Goal: Information Seeking & Learning: Learn about a topic

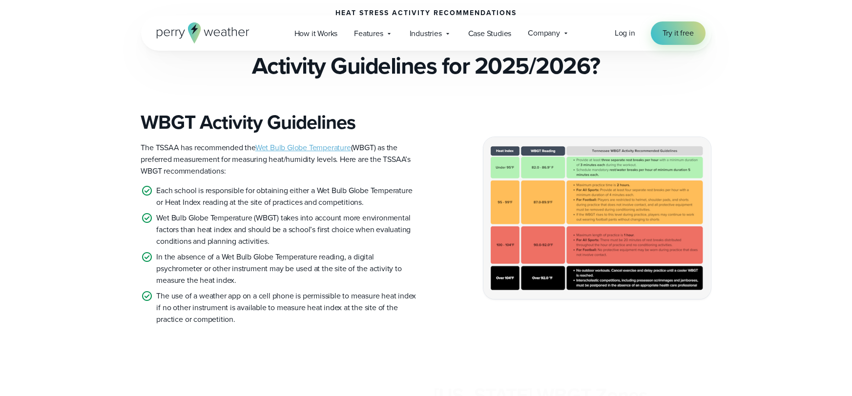
scroll to position [257, 0]
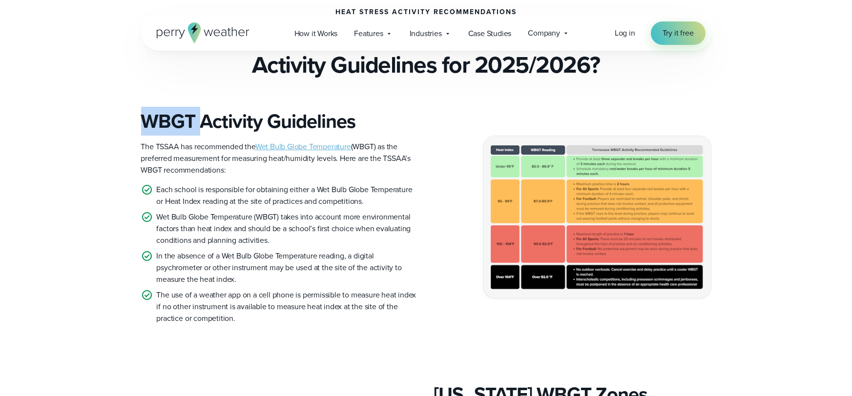
drag, startPoint x: 197, startPoint y: 121, endPoint x: 135, endPoint y: 120, distance: 62.0
click at [135, 120] on div "WBGT Activity Guidelines The TSSAA has recommended the Wet Bulb Globe Temperatu…" at bounding box center [426, 217] width 703 height 215
copy h3 "WBGT"
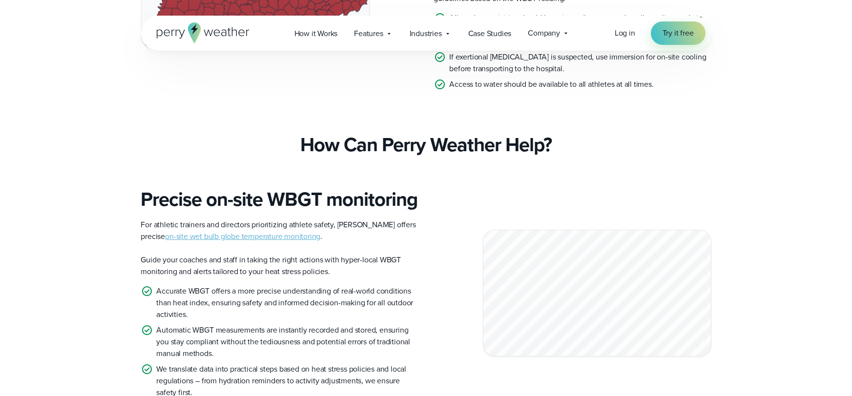
scroll to position [694, 0]
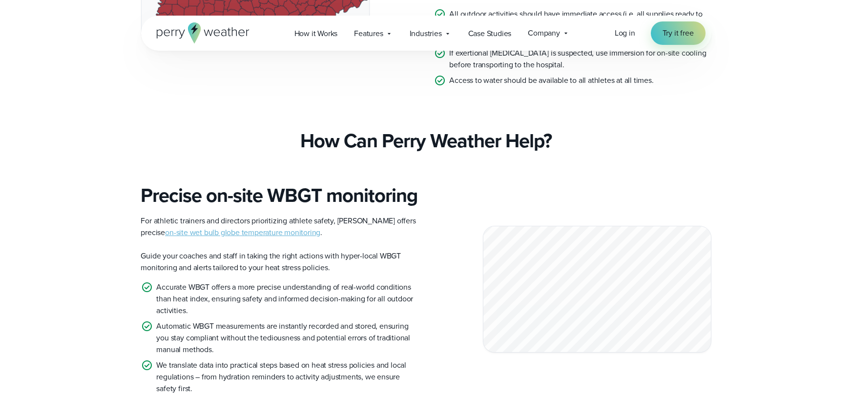
click at [259, 238] on link "on-site wet bulb globe temperature monitoring" at bounding box center [242, 232] width 155 height 11
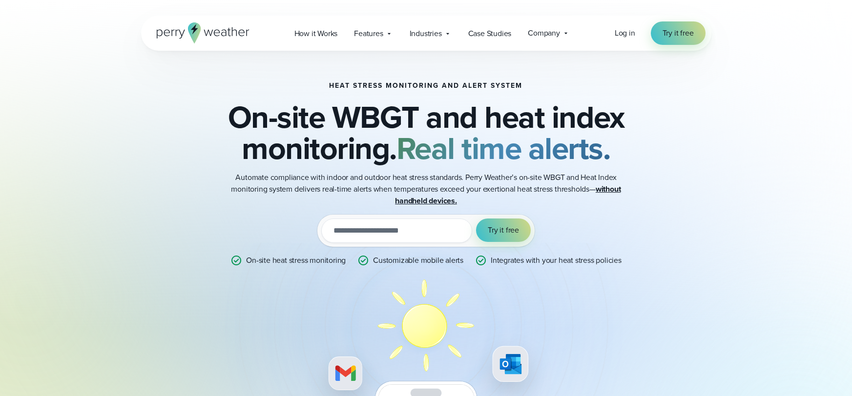
click at [348, 230] on input "email" at bounding box center [396, 231] width 151 height 24
type input "**********"
drag, startPoint x: 452, startPoint y: 230, endPoint x: 411, endPoint y: 228, distance: 41.5
click at [411, 228] on input "**********" at bounding box center [396, 231] width 151 height 24
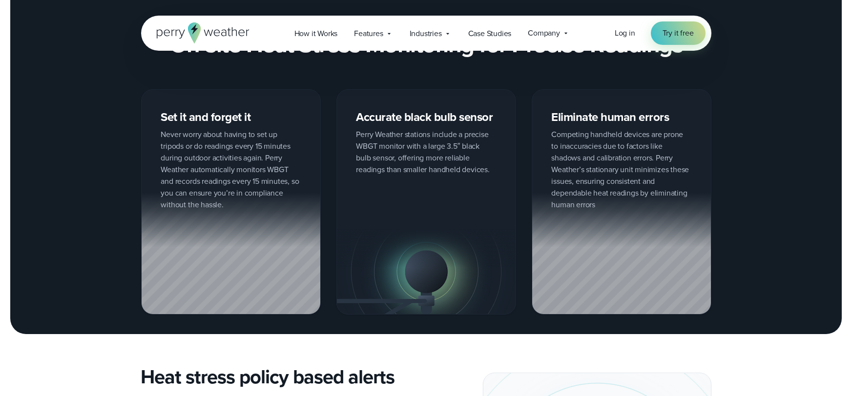
scroll to position [920, 0]
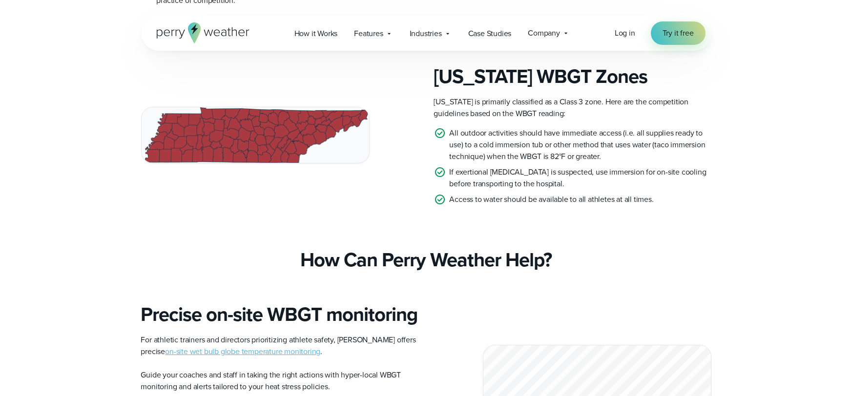
scroll to position [574, 0]
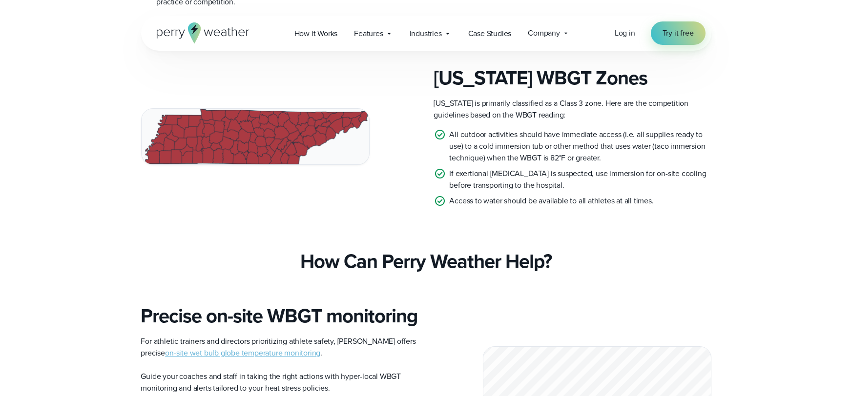
click at [176, 145] on img at bounding box center [255, 137] width 227 height 56
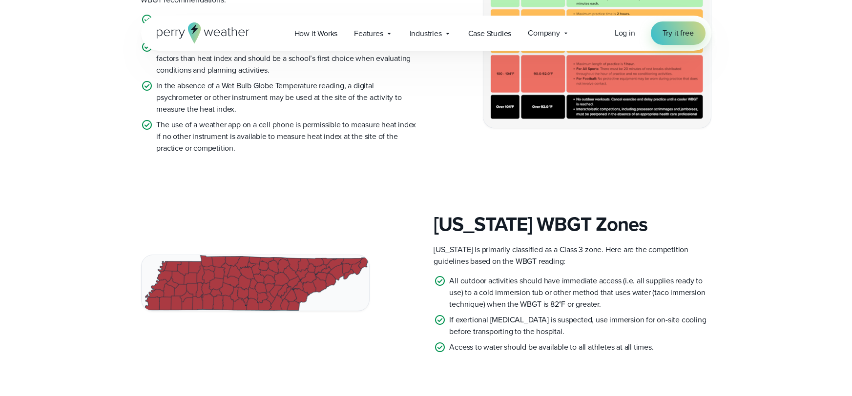
scroll to position [427, 0]
